Goal: Information Seeking & Learning: Learn about a topic

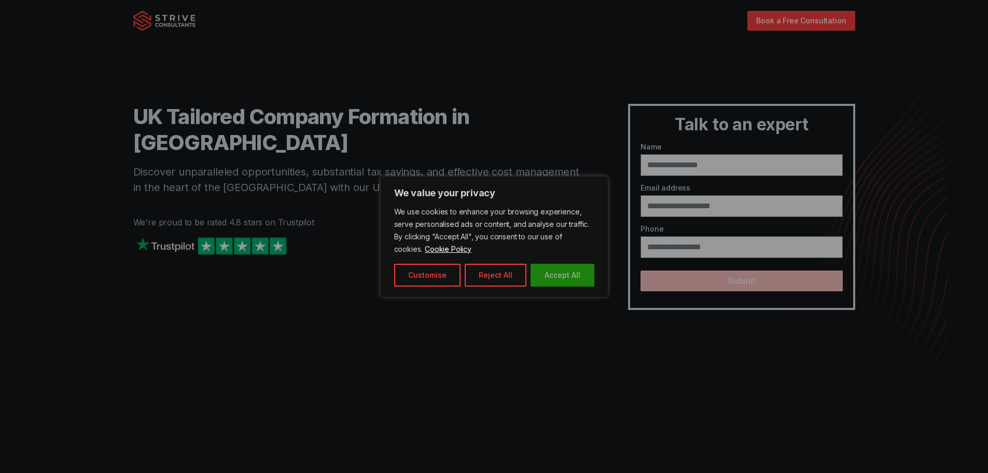
click at [557, 274] on button "Accept All" at bounding box center [563, 275] width 64 height 23
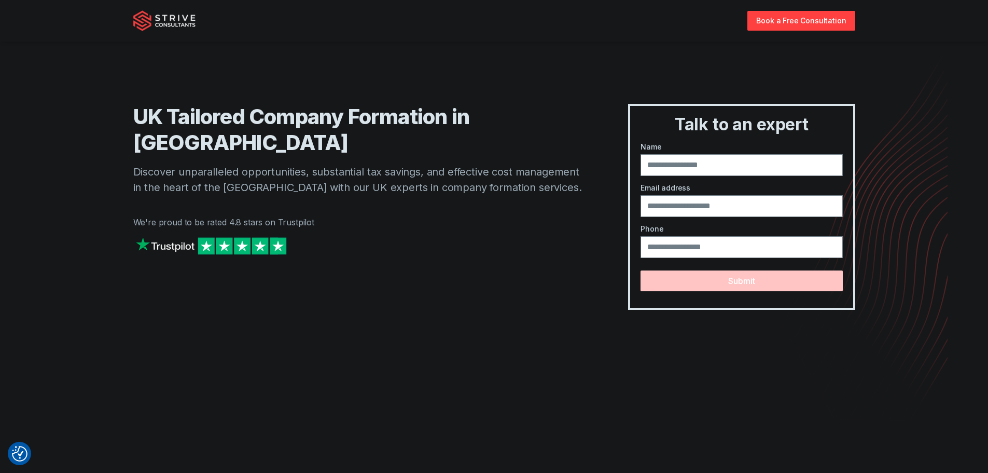
click at [413, 164] on p "Discover unparalleled opportunities, substantial tax savings, and effective cos…" at bounding box center [360, 179] width 454 height 31
click at [415, 164] on p "Discover unparalleled opportunities, substantial tax savings, and effective cos…" at bounding box center [360, 179] width 454 height 31
click at [454, 164] on p "Discover unparalleled opportunities, substantial tax savings, and effective cos…" at bounding box center [360, 179] width 454 height 31
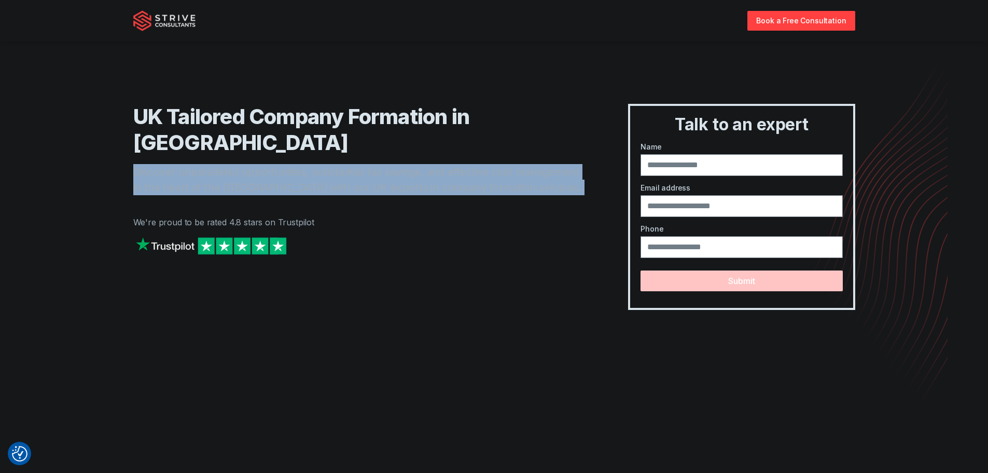
click at [454, 164] on p "Discover unparalleled opportunities, substantial tax savings, and effective cos…" at bounding box center [360, 179] width 454 height 31
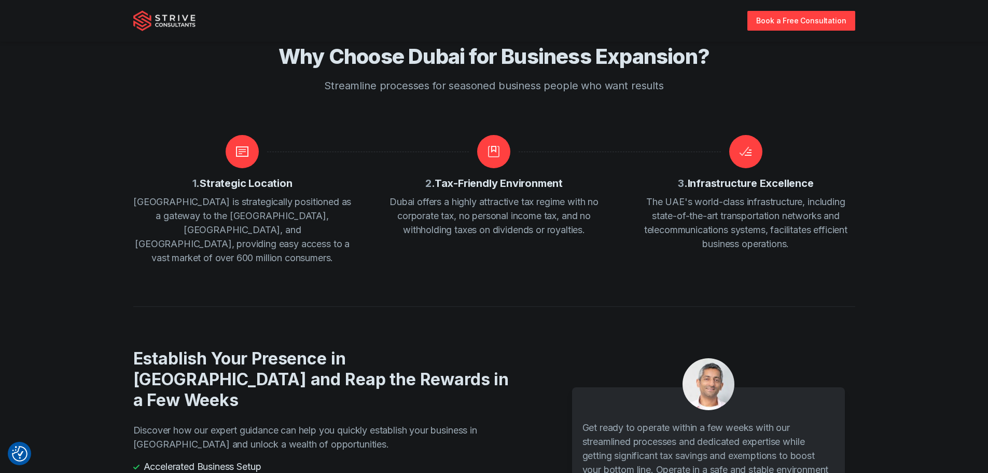
scroll to position [1971, 0]
